Goal: Navigation & Orientation: Find specific page/section

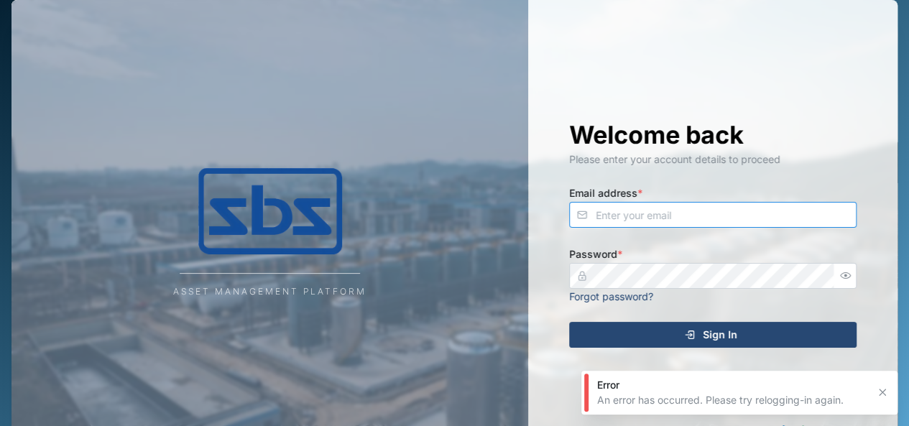
type input "[EMAIL_ADDRESS][DOMAIN_NAME]"
click at [648, 336] on div "Sign In" at bounding box center [711, 335] width 265 height 24
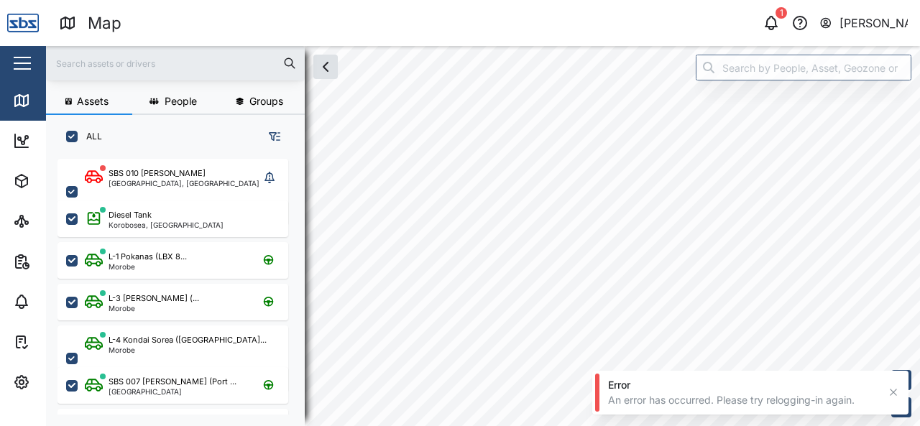
scroll to position [250, 224]
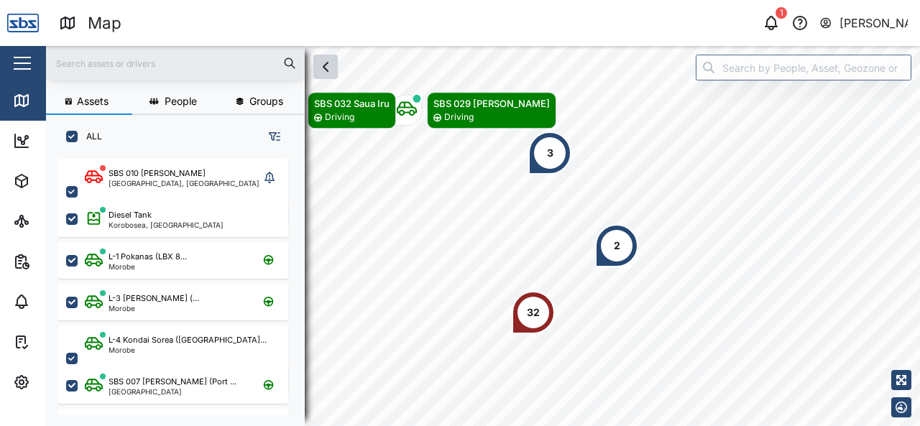
click at [329, 71] on icon "button" at bounding box center [325, 66] width 17 height 17
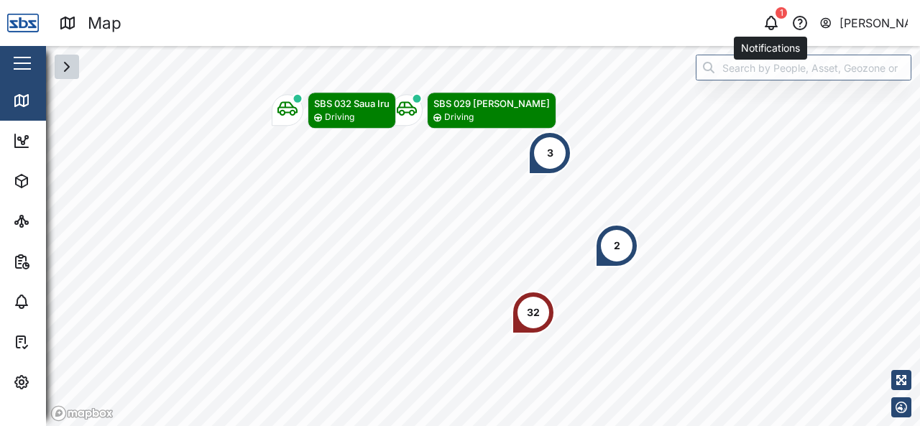
click at [774, 25] on icon "button" at bounding box center [771, 22] width 17 height 17
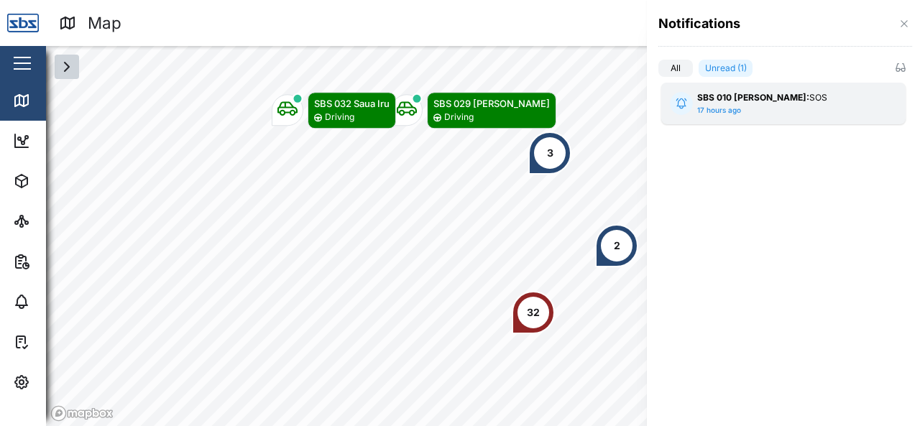
click at [738, 101] on strong "SBS 010 [PERSON_NAME]:" at bounding box center [753, 97] width 112 height 11
click at [447, 136] on div at bounding box center [460, 213] width 920 height 426
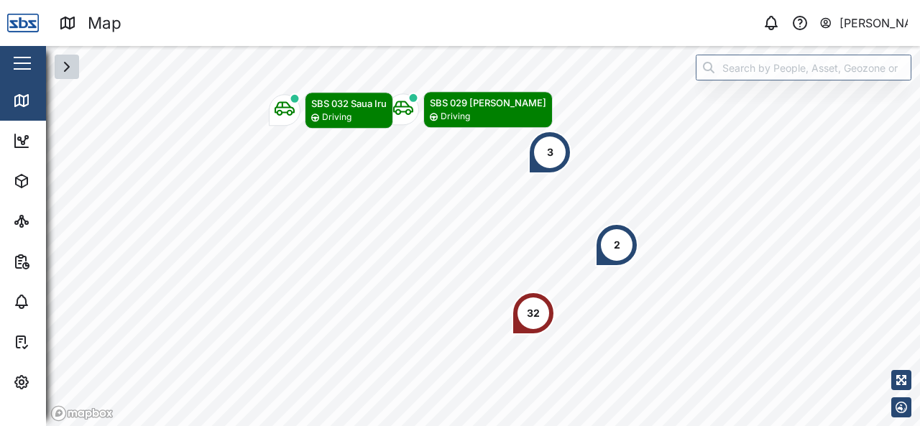
click at [69, 70] on icon "button" at bounding box center [66, 66] width 17 height 17
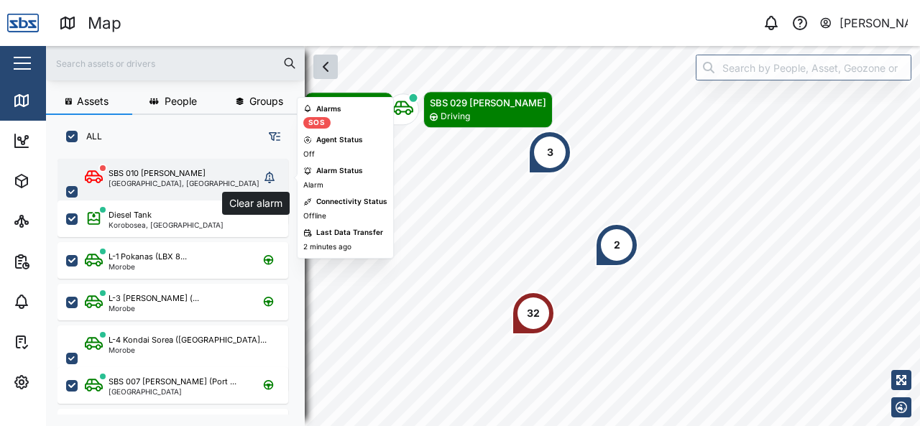
click at [277, 179] on button "grid" at bounding box center [270, 177] width 20 height 20
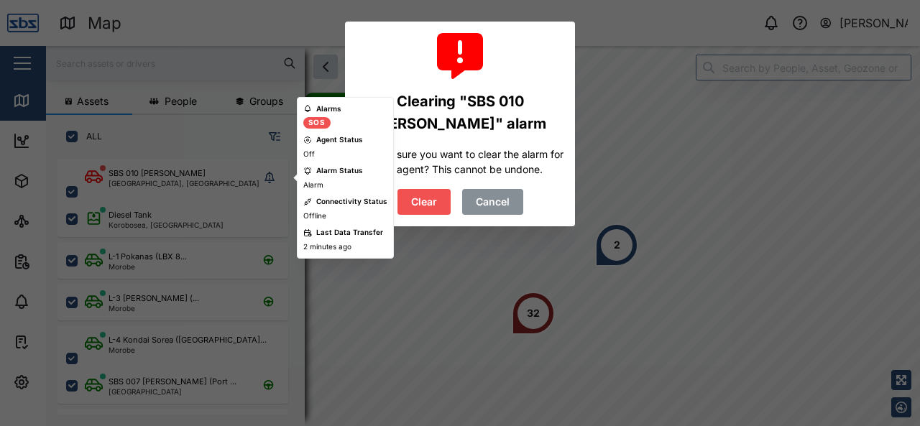
click at [414, 209] on span "Clear" at bounding box center [424, 202] width 26 height 24
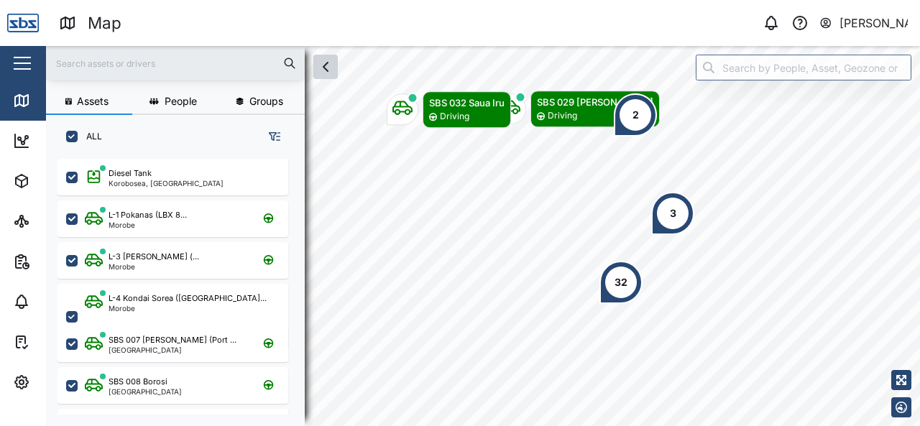
click at [322, 70] on icon "button" at bounding box center [325, 66] width 17 height 17
